Goal: Obtain resource: Download file/media

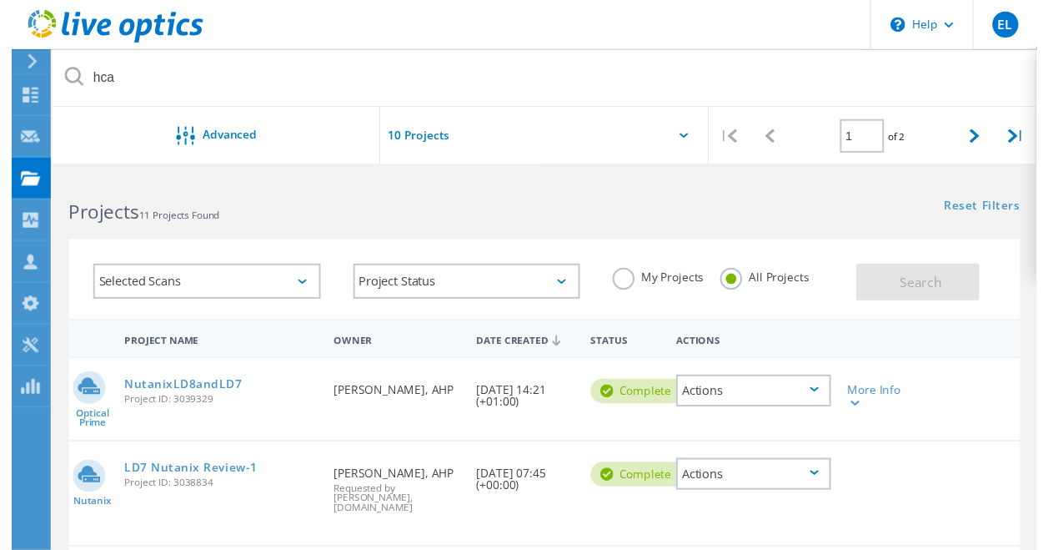
scroll to position [83, 0]
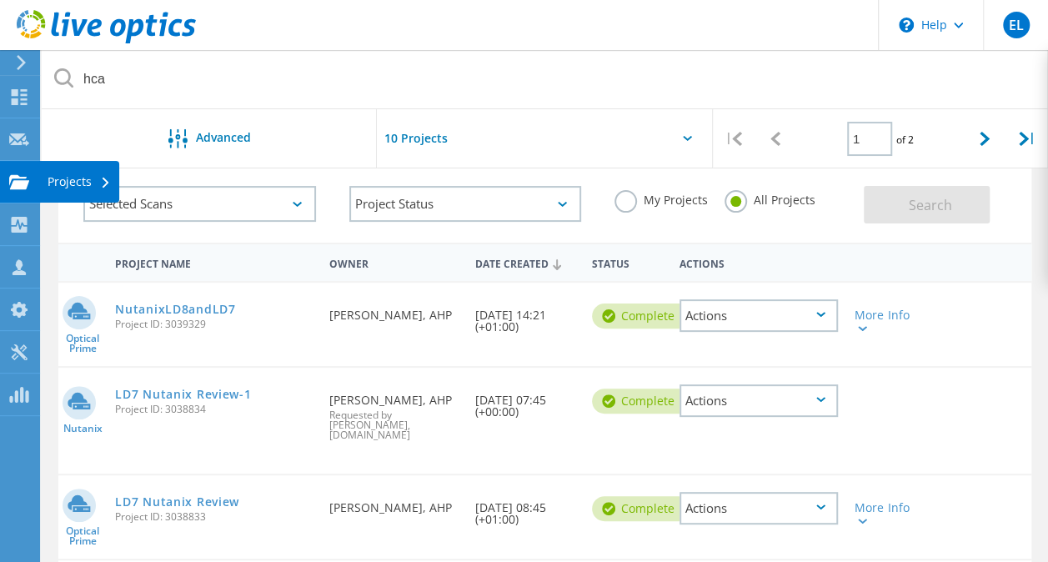
click at [17, 183] on use at bounding box center [19, 181] width 20 height 14
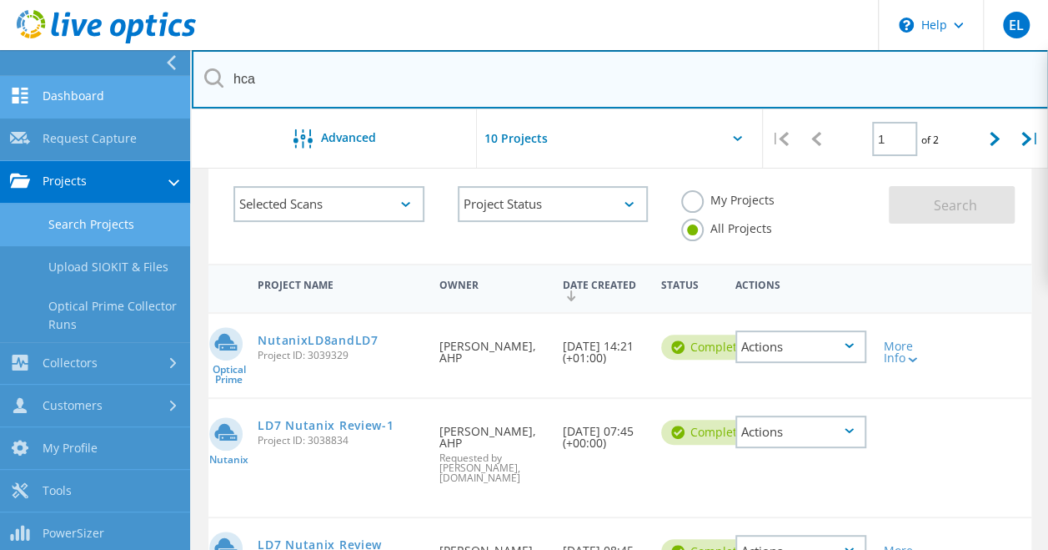
drag, startPoint x: 290, startPoint y: 87, endPoint x: 186, endPoint y: 95, distance: 104.6
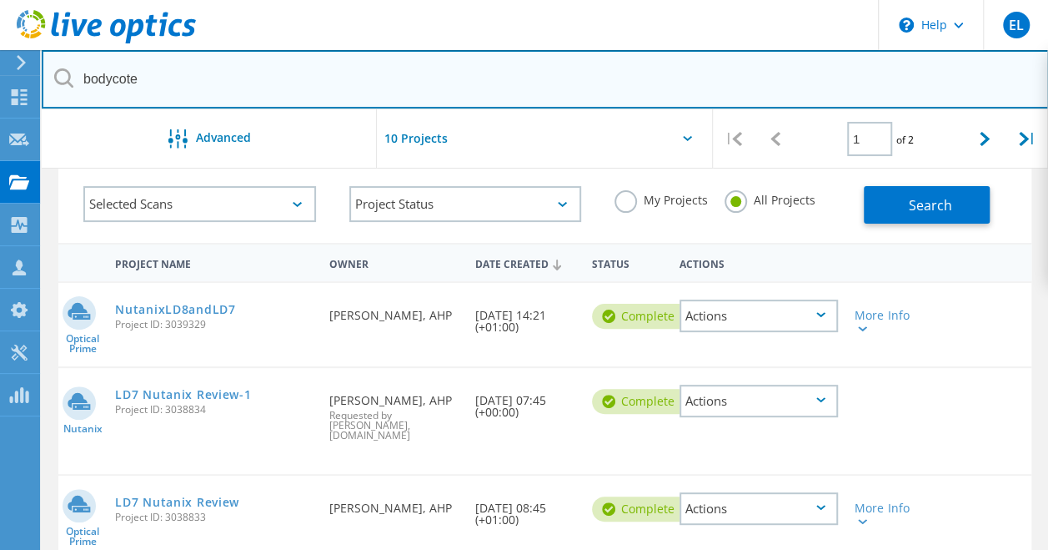
click at [274, 81] on input "bodycote" at bounding box center [545, 79] width 1007 height 58
type input "bodycote"
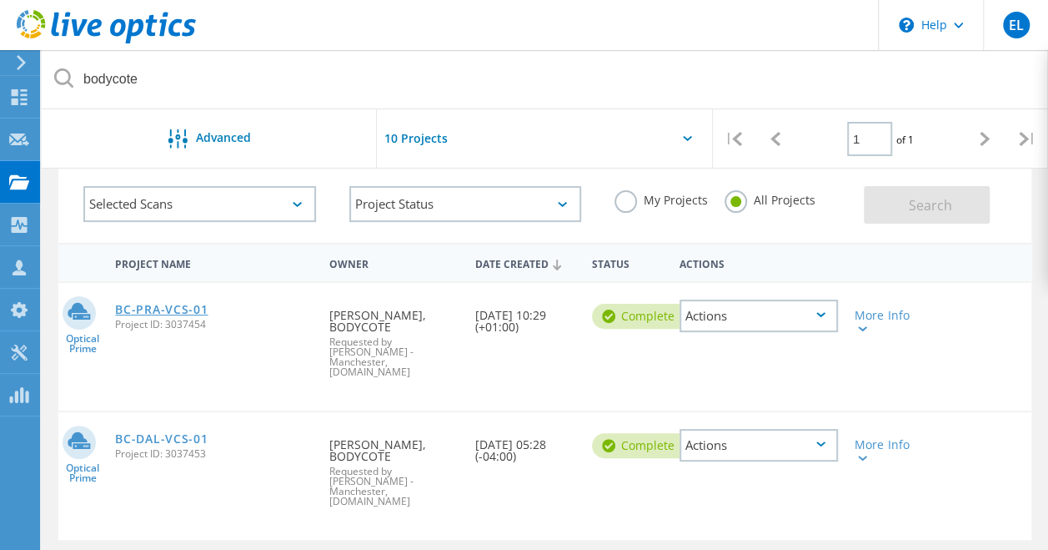
click at [171, 309] on link "BC-PRA-VCS-01" at bounding box center [161, 310] width 93 height 12
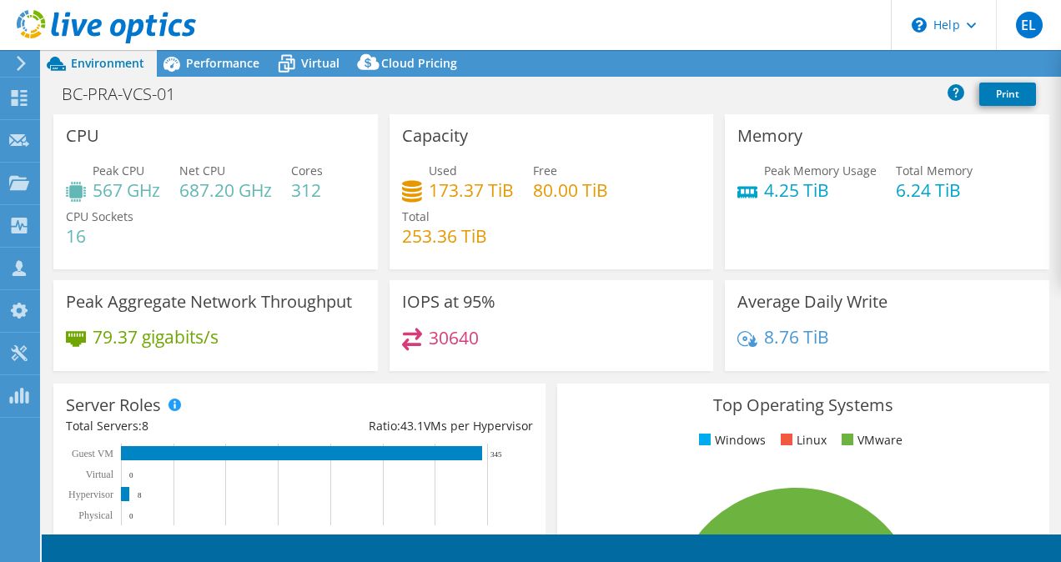
select select "USD"
click at [771, 64] on link "Reports" at bounding box center [779, 64] width 80 height 26
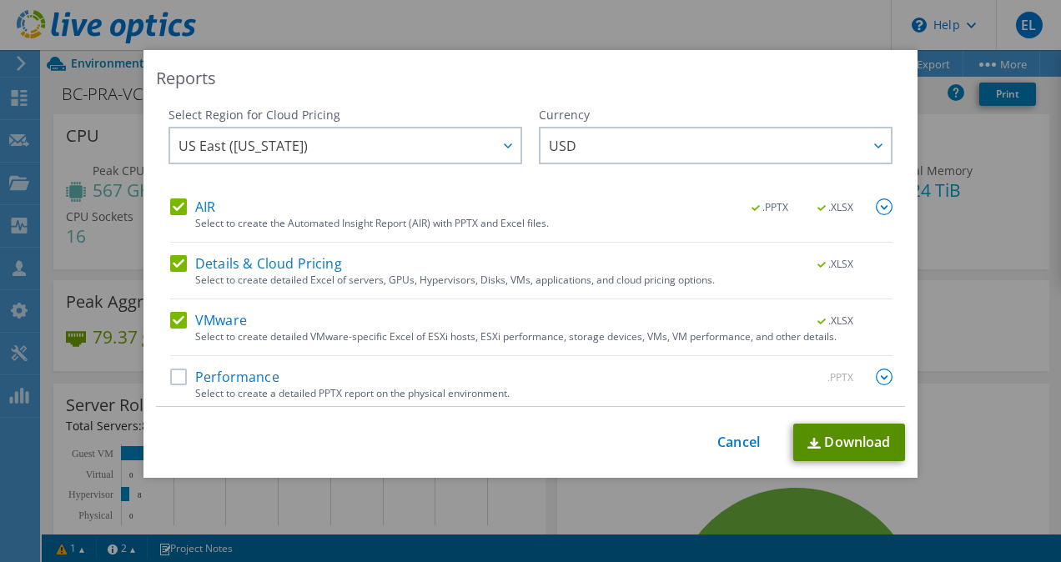
click at [861, 440] on link "Download" at bounding box center [849, 443] width 112 height 38
click at [725, 447] on link "Cancel" at bounding box center [738, 442] width 43 height 16
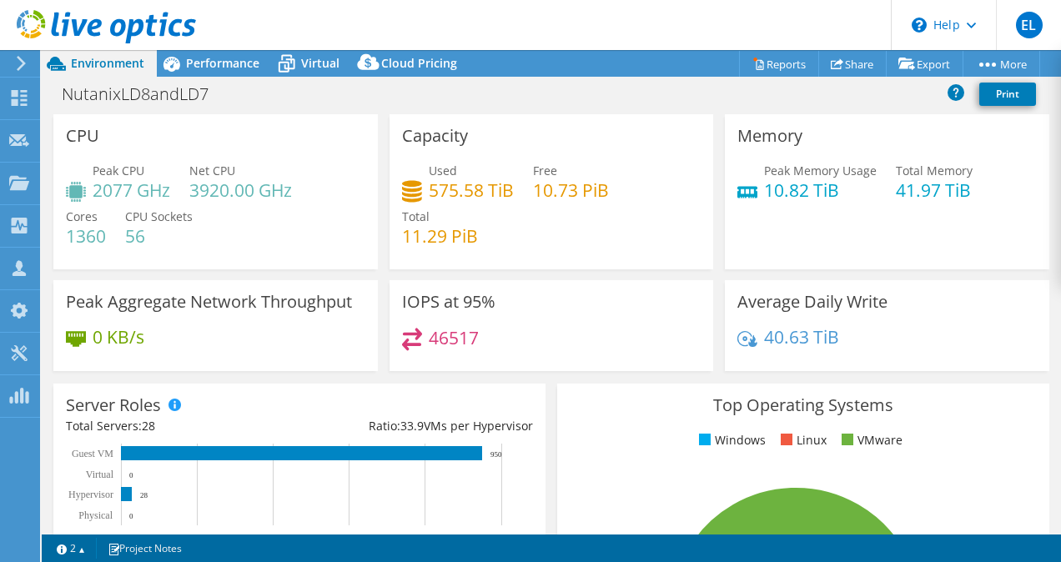
select select "USD"
click at [18, 180] on use at bounding box center [19, 182] width 20 height 14
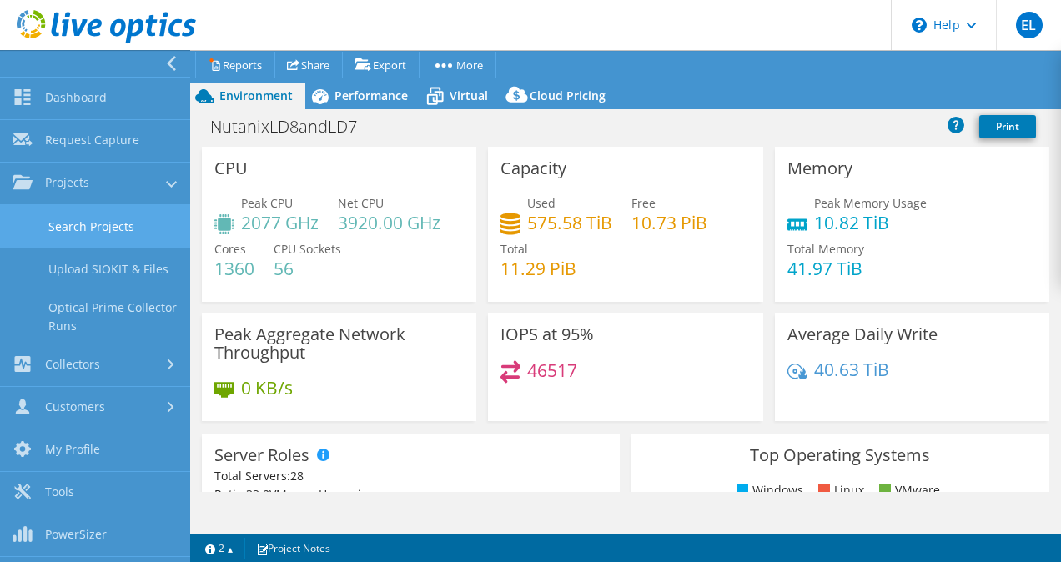
click at [123, 225] on link "Search Projects" at bounding box center [95, 226] width 190 height 43
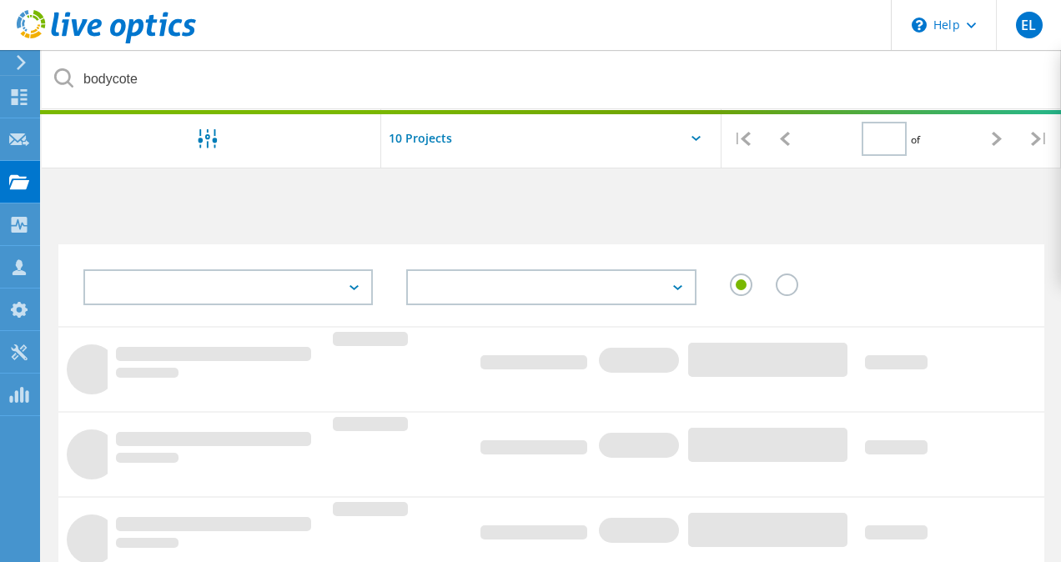
type input "1"
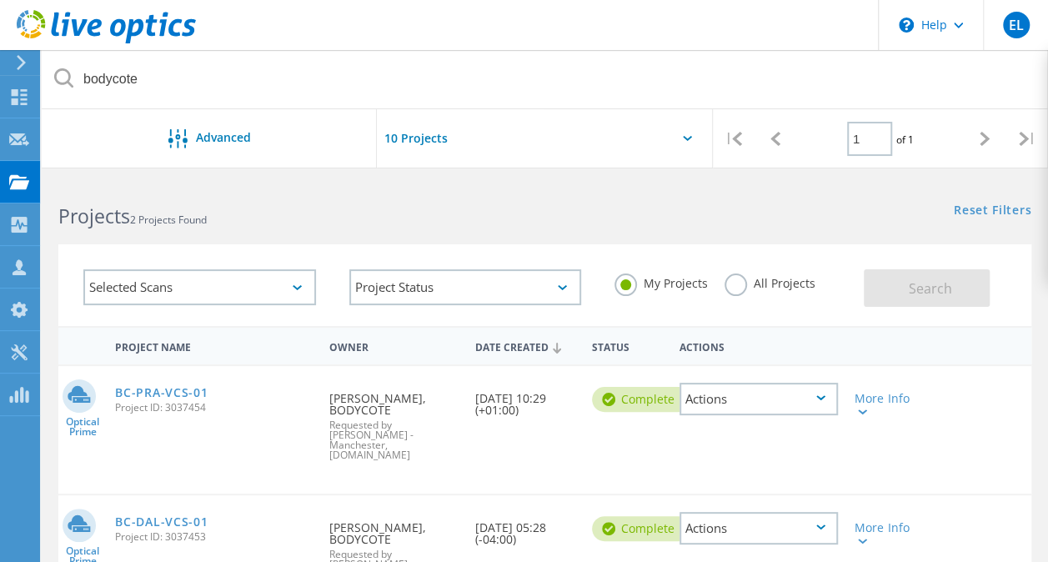
click at [779, 282] on label "All Projects" at bounding box center [770, 282] width 91 height 16
click at [0, 0] on input "All Projects" at bounding box center [0, 0] width 0 height 0
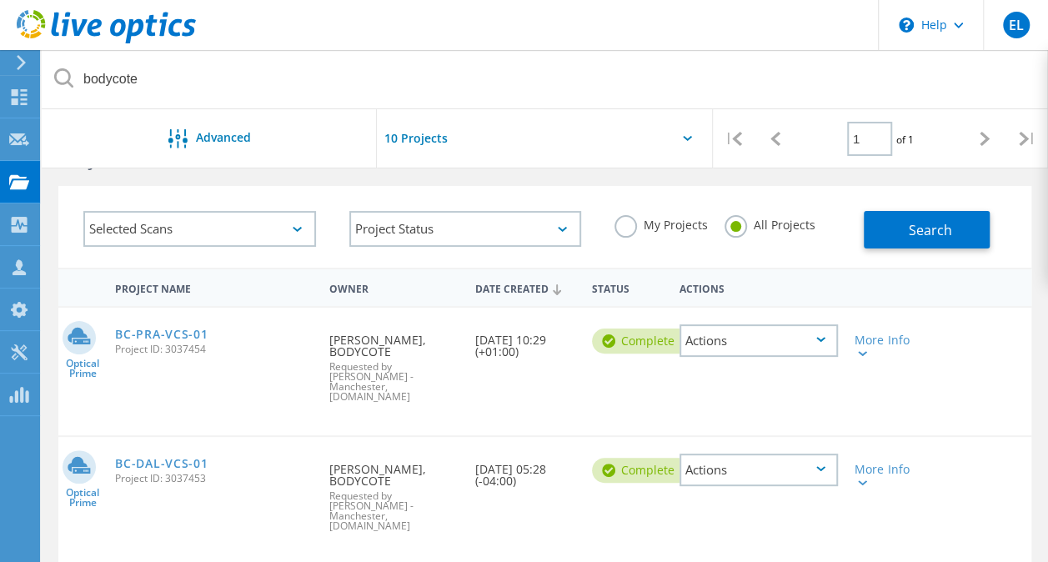
scroll to position [83, 0]
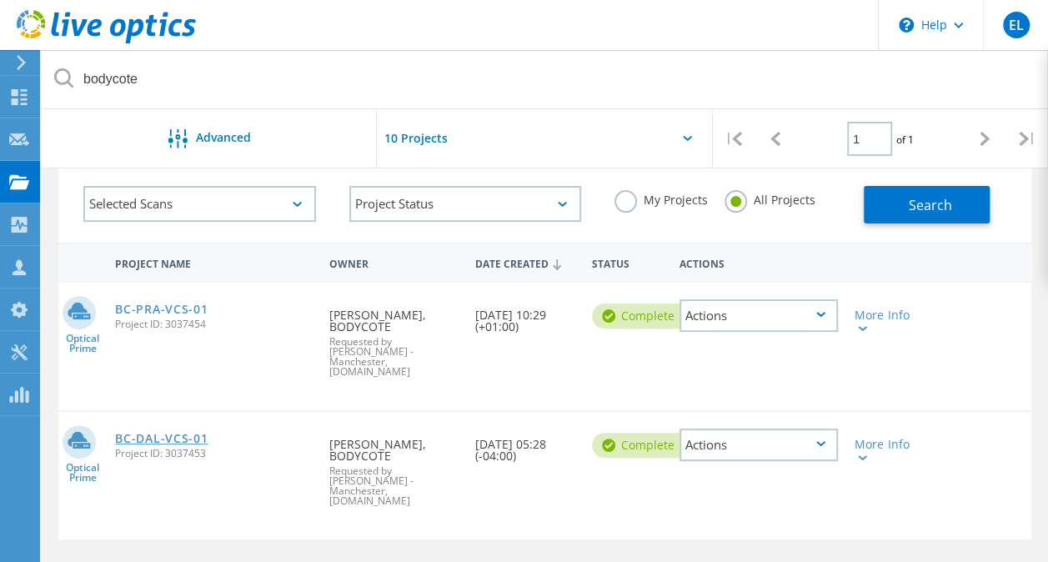
click at [177, 433] on link "BC-DAL-VCS-01" at bounding box center [161, 439] width 93 height 12
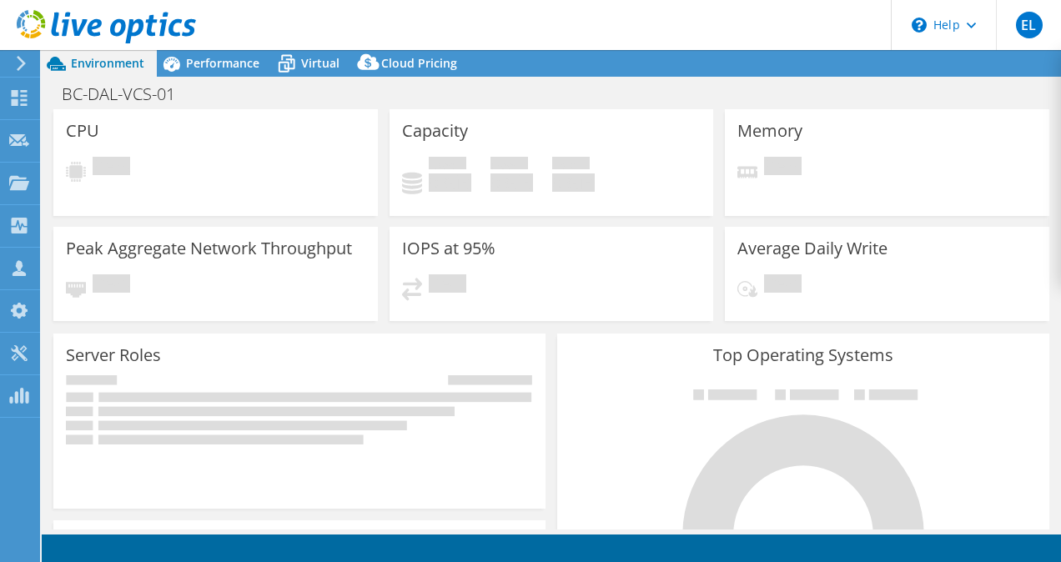
select select "USD"
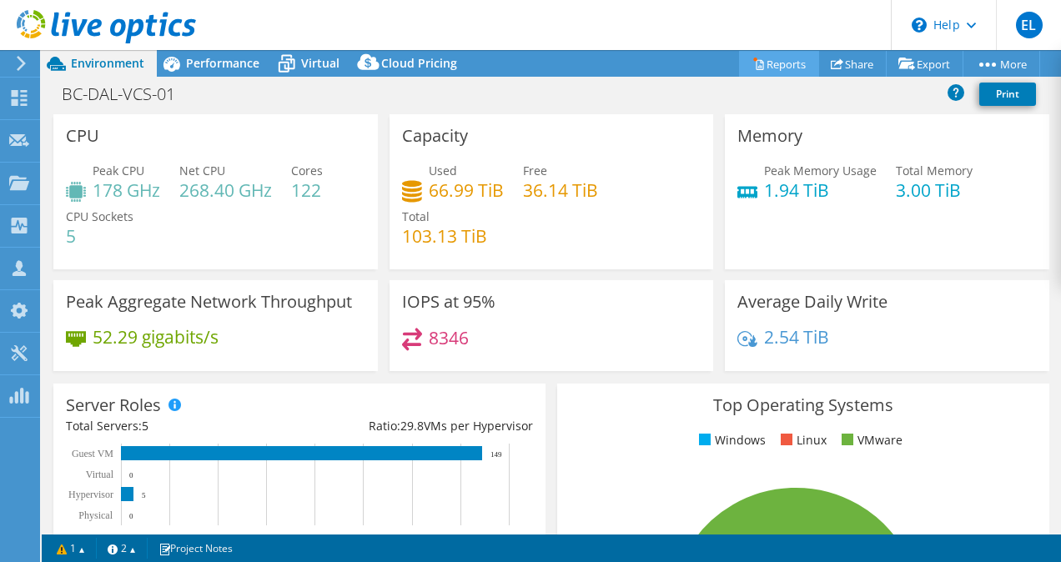
click at [773, 62] on link "Reports" at bounding box center [779, 64] width 80 height 26
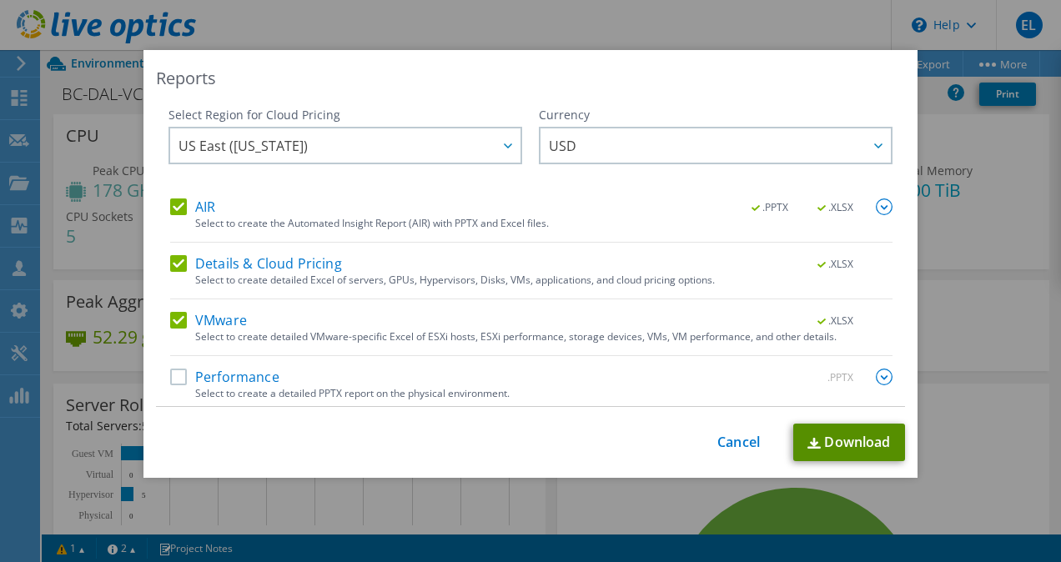
click at [817, 442] on link "Download" at bounding box center [849, 443] width 112 height 38
